Goal: Information Seeking & Learning: Learn about a topic

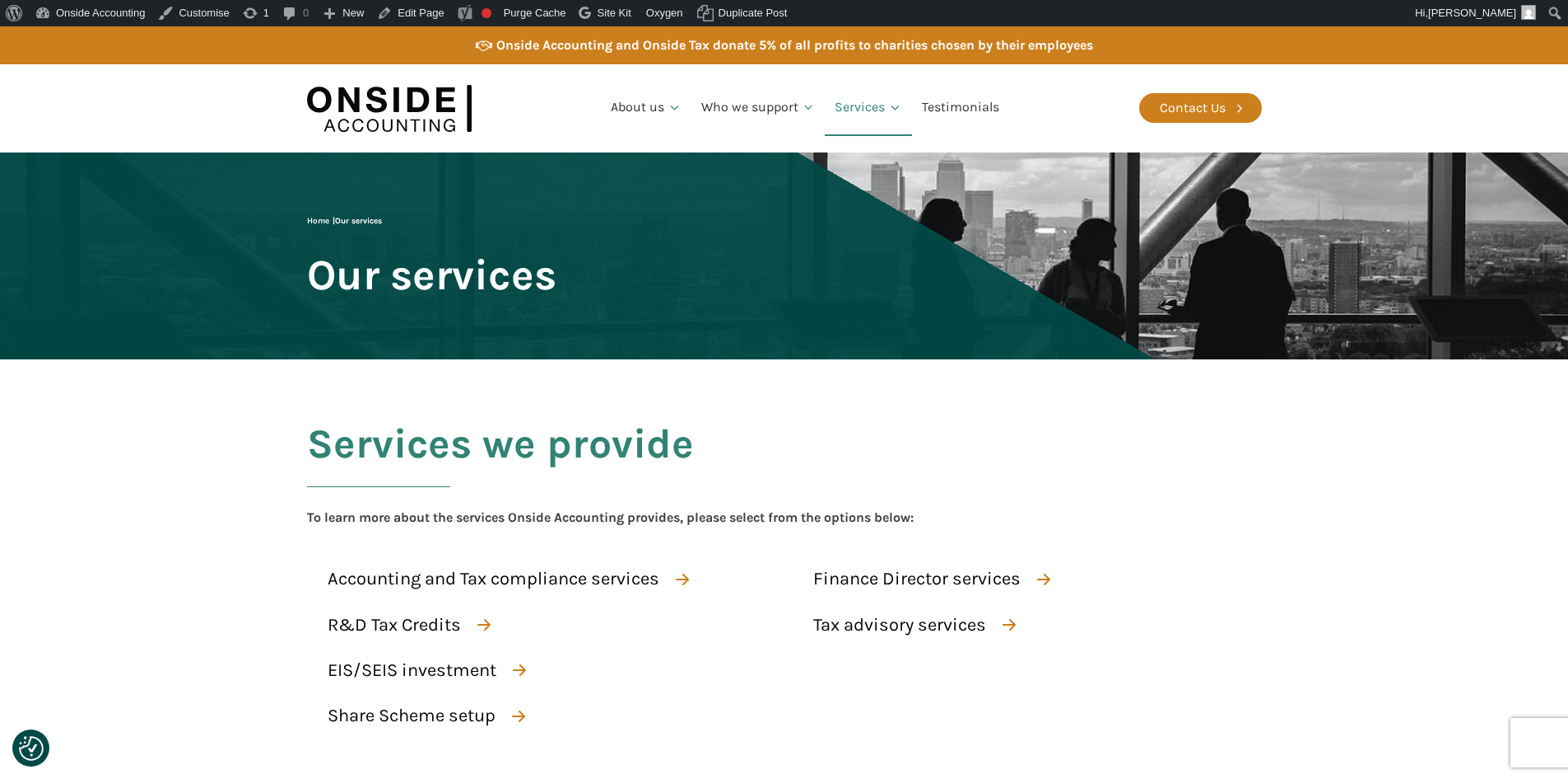
scroll to position [127, 0]
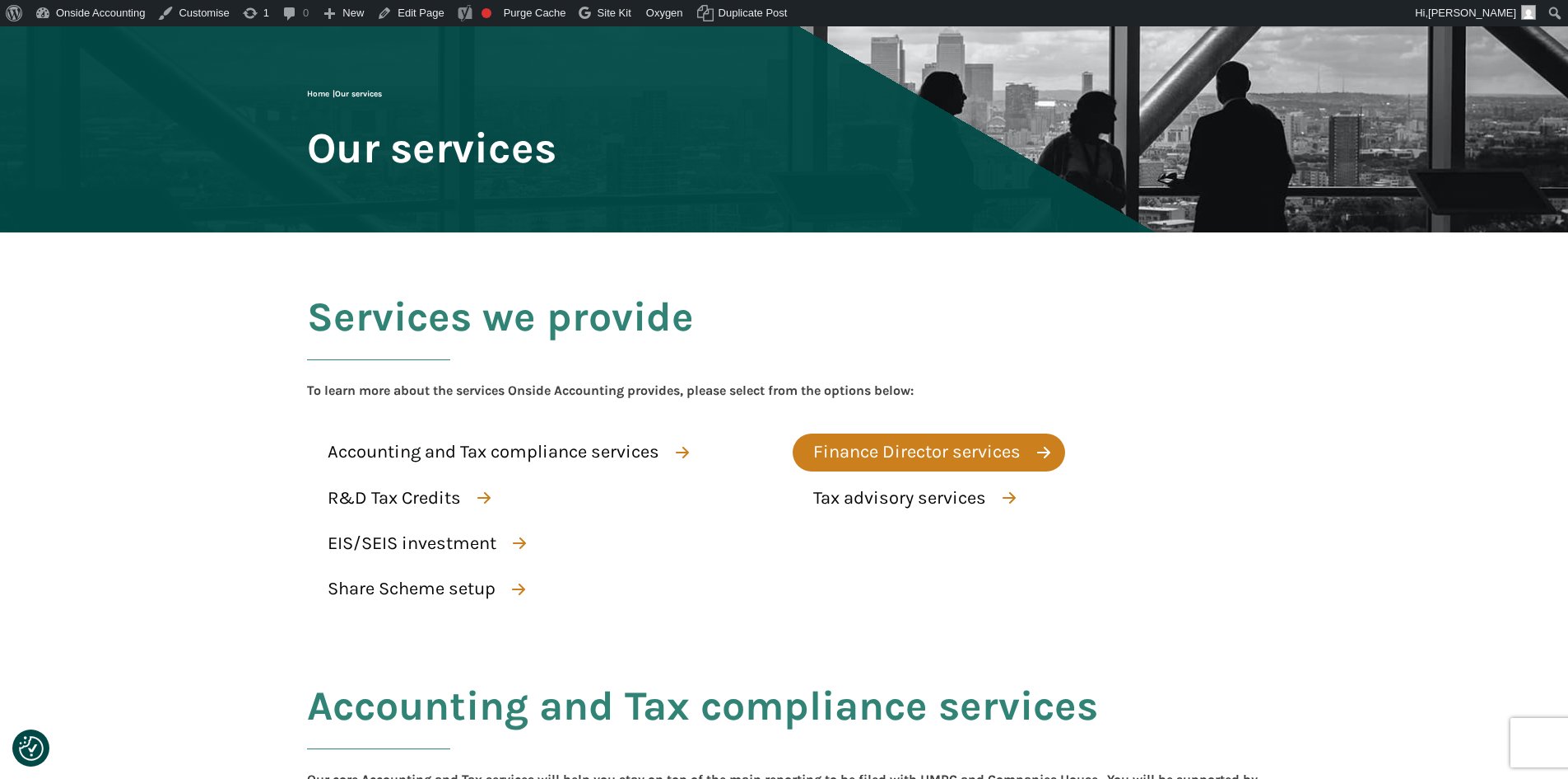
click at [926, 442] on div "Finance Director services" at bounding box center [916, 452] width 207 height 29
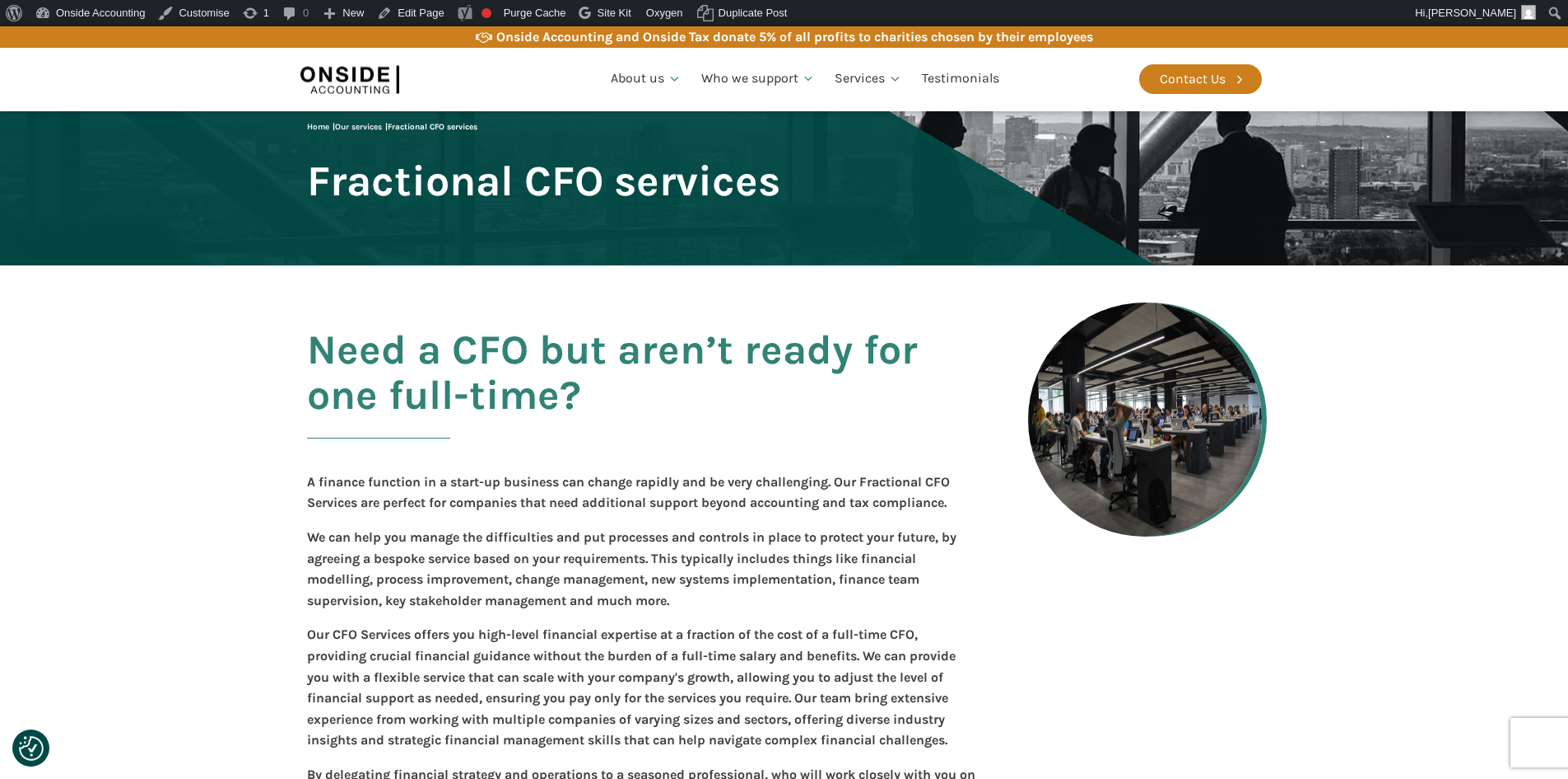
scroll to position [329, 0]
